Goal: Task Accomplishment & Management: Manage account settings

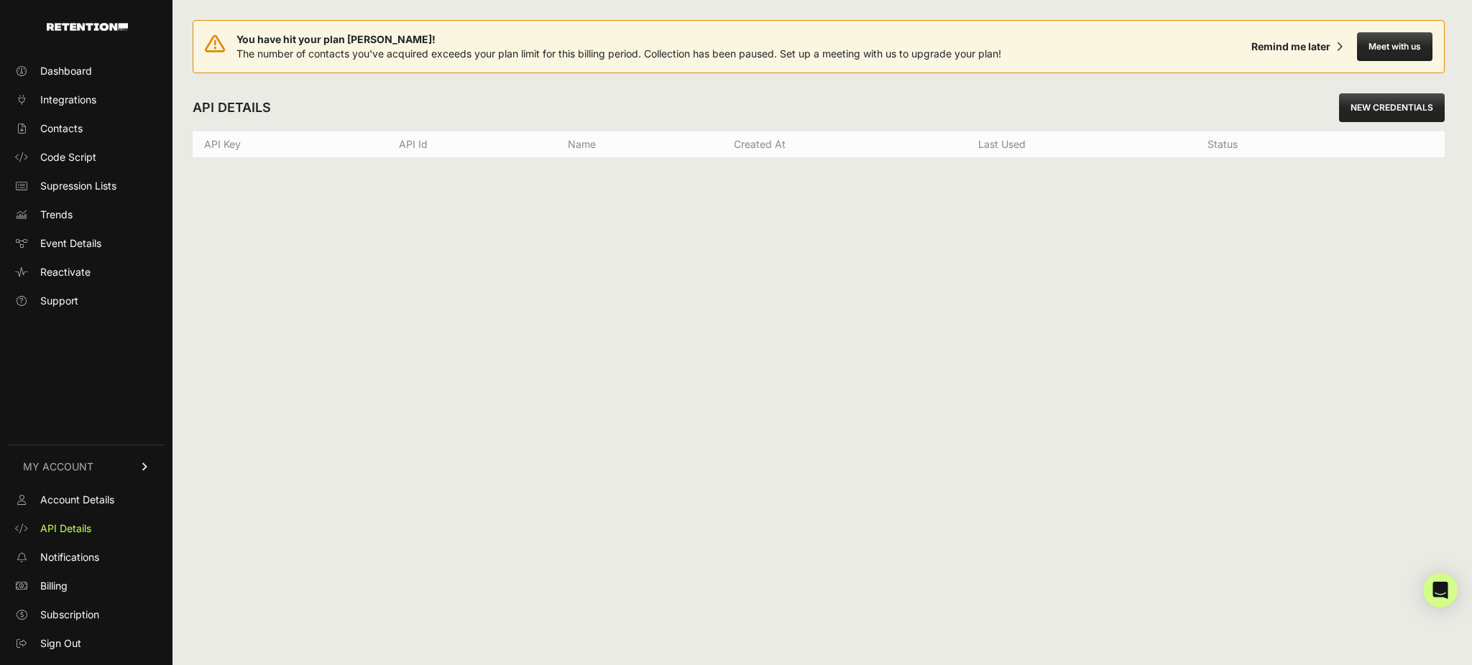
click at [823, 259] on div "You have hit your plan [PERSON_NAME]! The number of contacts you've acquired ex…" at bounding box center [818, 332] width 1292 height 665
click at [70, 70] on span "Dashboard" at bounding box center [66, 71] width 52 height 14
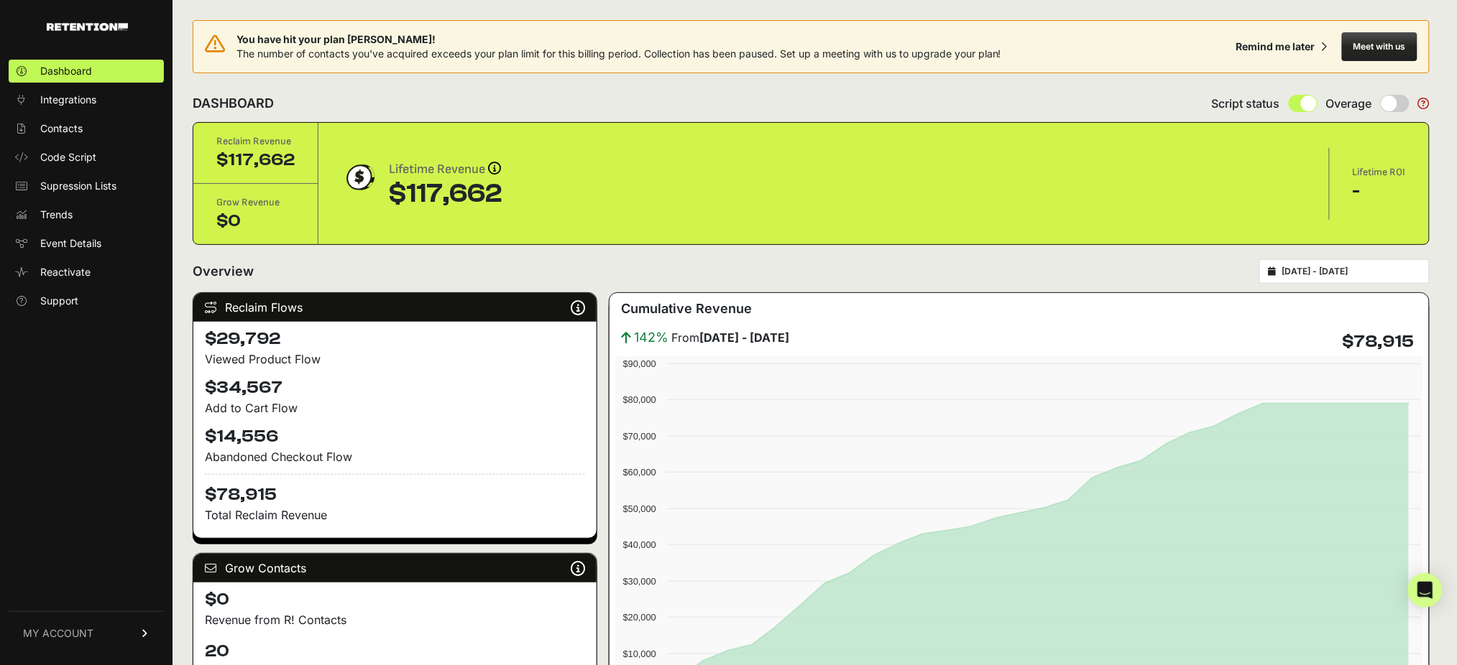
click at [144, 627] on link "MY ACCOUNT" at bounding box center [86, 634] width 155 height 44
click at [76, 530] on span "API Details" at bounding box center [65, 529] width 51 height 14
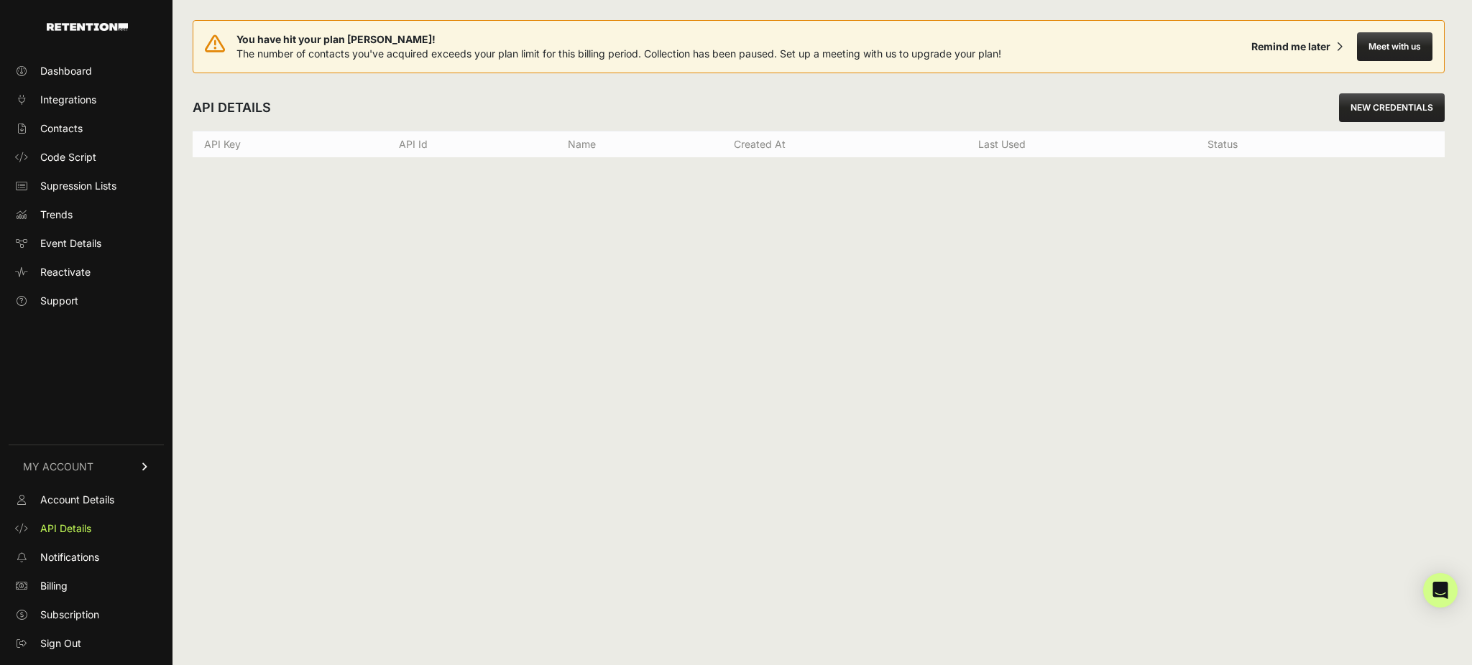
click at [1378, 118] on link "NEW CREDENTIALS" at bounding box center [1392, 107] width 106 height 29
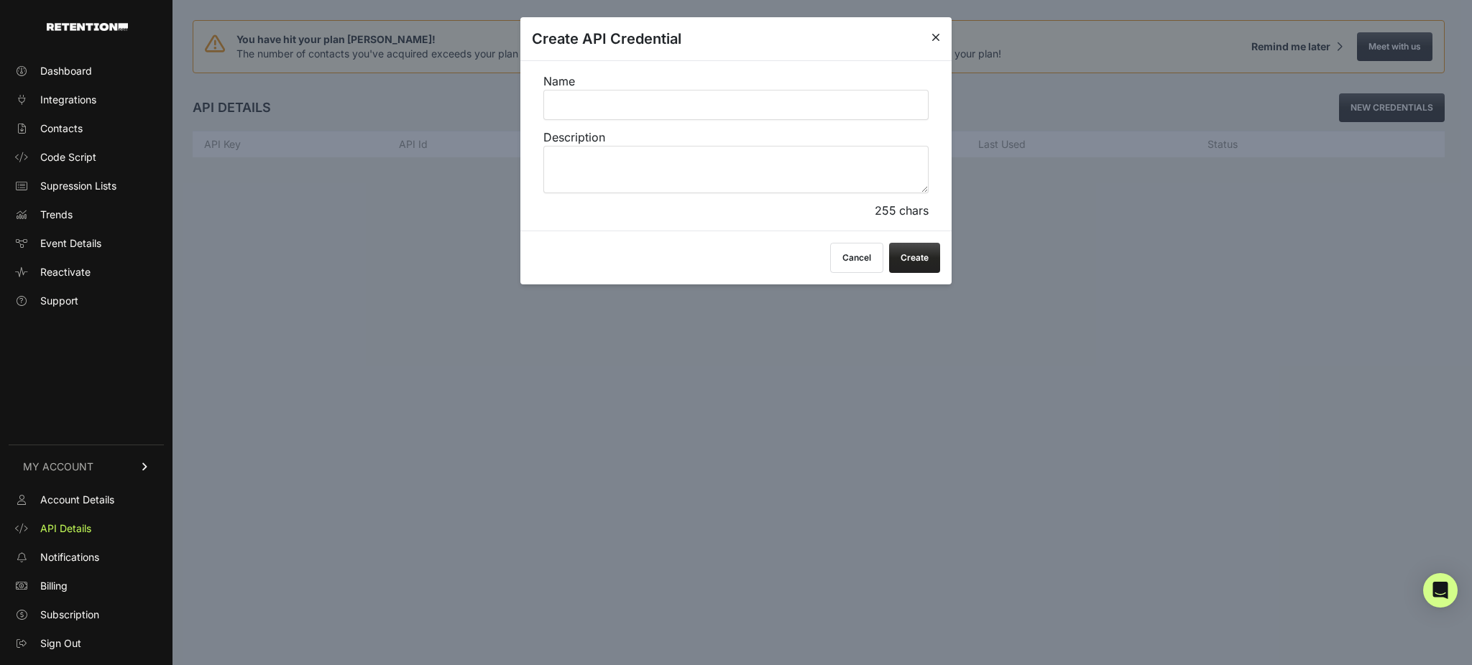
click at [744, 118] on input "Name" at bounding box center [735, 105] width 385 height 30
click at [726, 112] on input "Name" at bounding box center [735, 105] width 385 height 30
type input "Custom OptOut Api Key - TS"
click at [591, 173] on textarea "Description" at bounding box center [735, 169] width 385 height 47
paste textarea "Custom OptOut Api Key - TS"
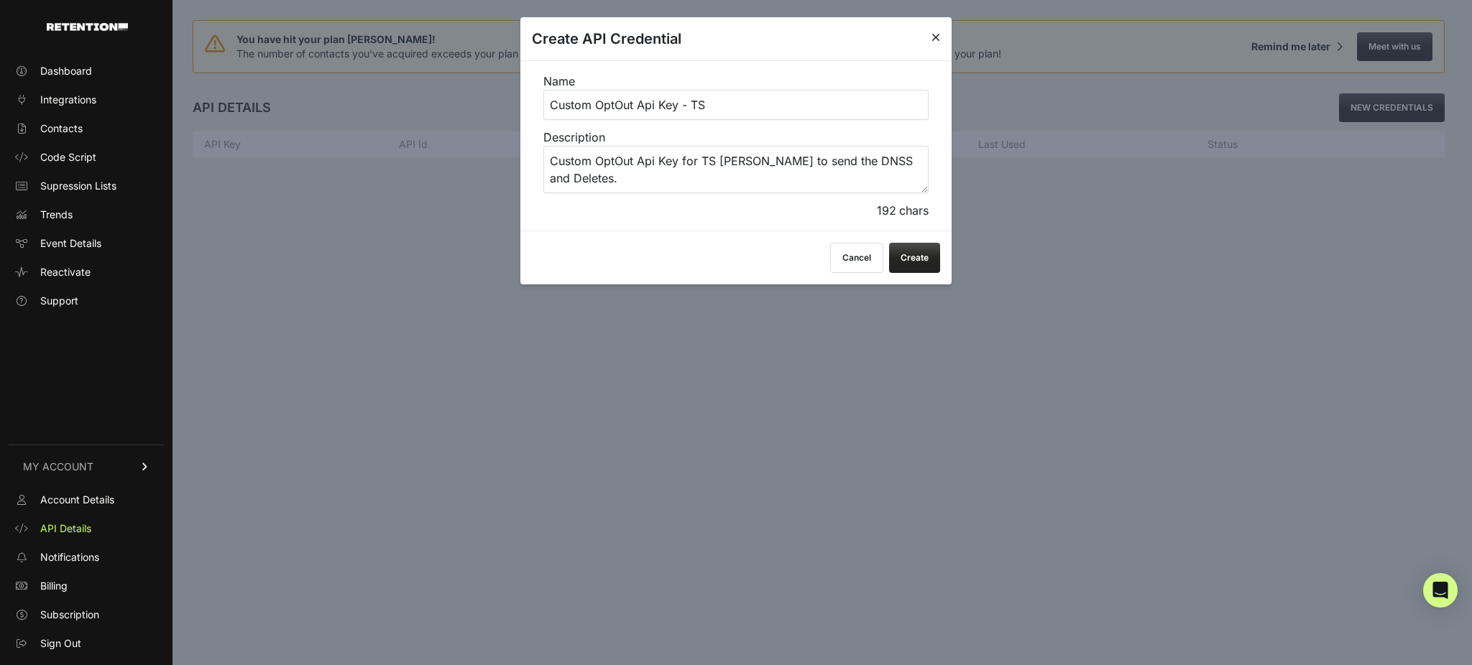
type textarea "Custom OptOut Api Key for TS Brad to send the DNSS and Deletes."
click at [933, 268] on button "Create" at bounding box center [914, 258] width 51 height 30
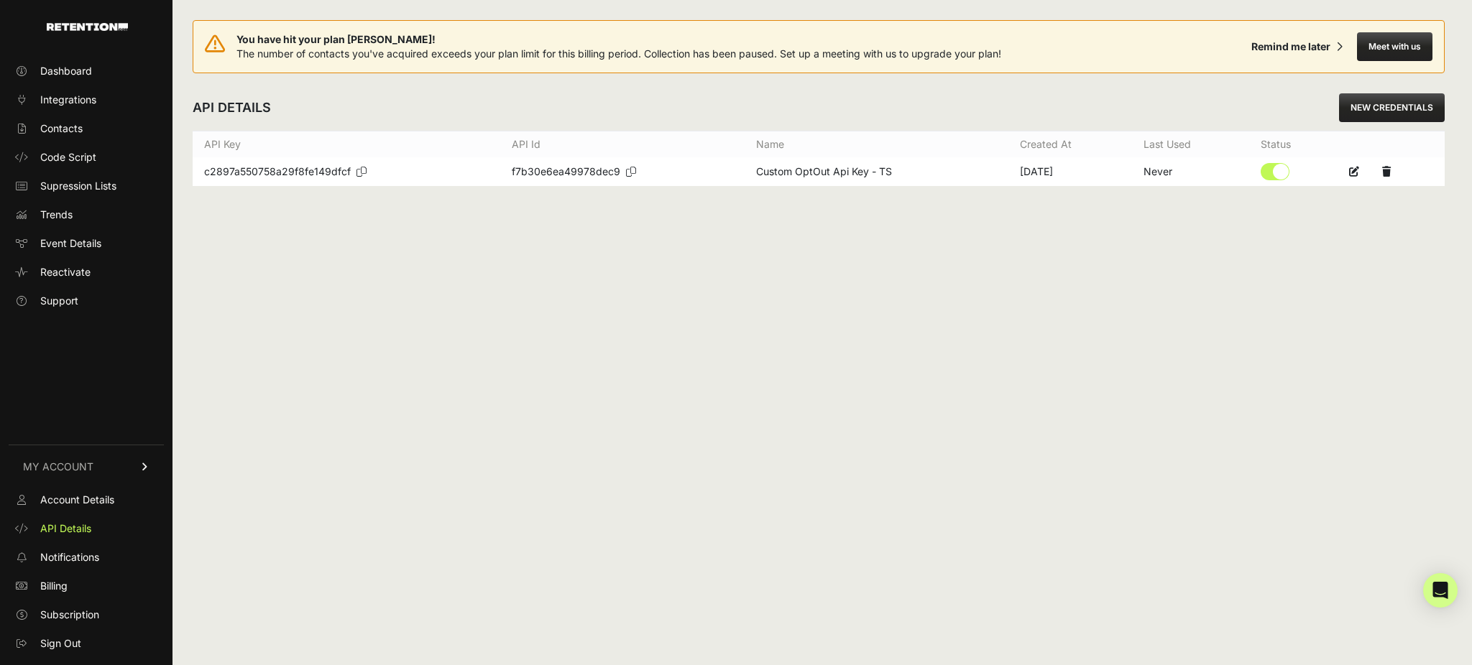
click at [359, 172] on icon at bounding box center [361, 172] width 10 height 10
click at [626, 173] on icon at bounding box center [631, 172] width 10 height 10
click at [691, 471] on div "You have hit your plan [PERSON_NAME]! The number of contacts you've acquired ex…" at bounding box center [818, 332] width 1292 height 665
click at [687, 422] on div "You have hit your plan [PERSON_NAME]! The number of contacts you've acquired ex…" at bounding box center [818, 332] width 1292 height 665
